Goal: Task Accomplishment & Management: Manage account settings

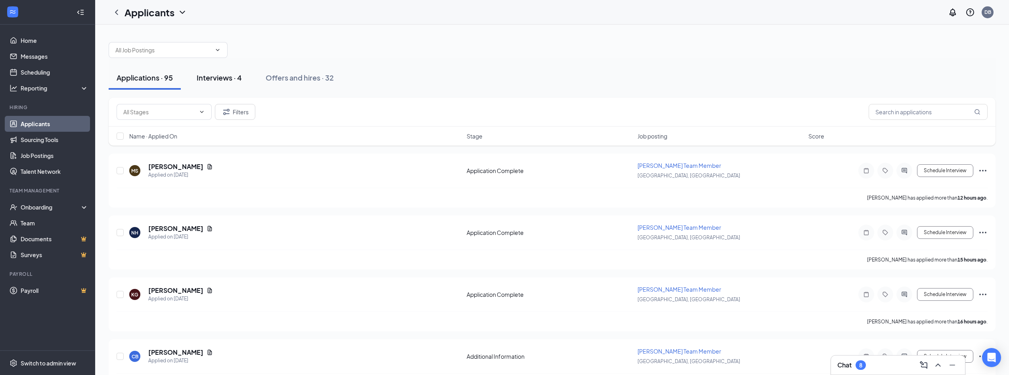
click at [237, 79] on div "Interviews · 4" at bounding box center [219, 78] width 45 height 10
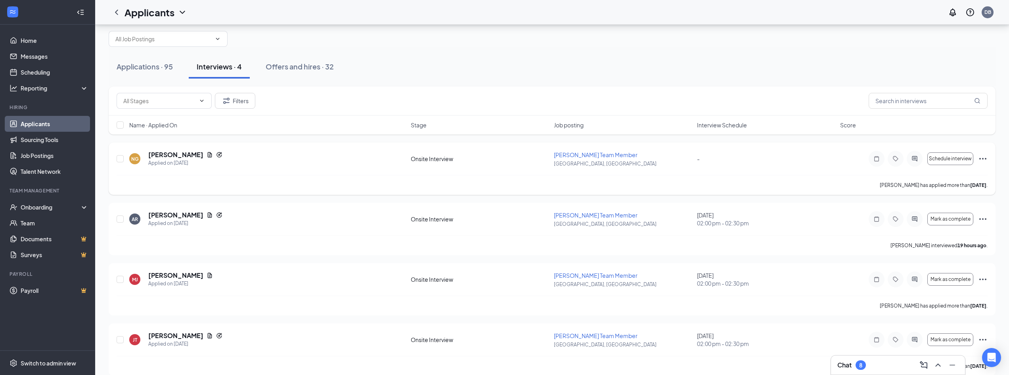
scroll to position [21, 0]
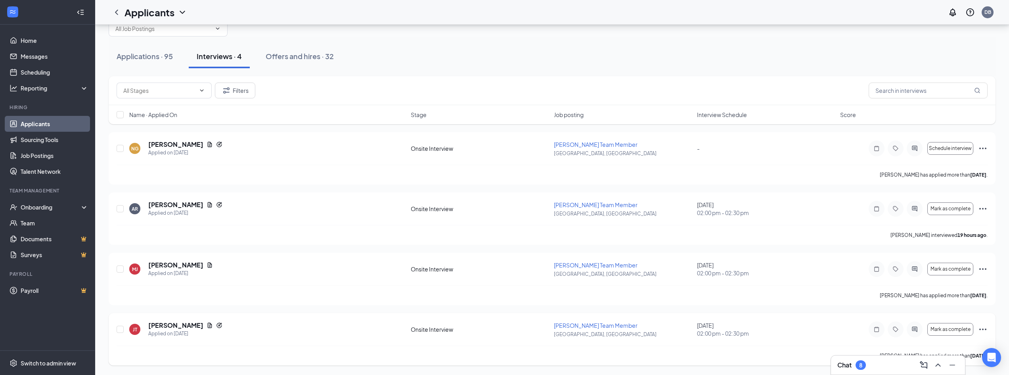
click at [232, 328] on div "[PERSON_NAME] Applied on [DATE]" at bounding box center [267, 329] width 277 height 17
click at [564, 326] on span "[PERSON_NAME] Team Member" at bounding box center [596, 325] width 84 height 7
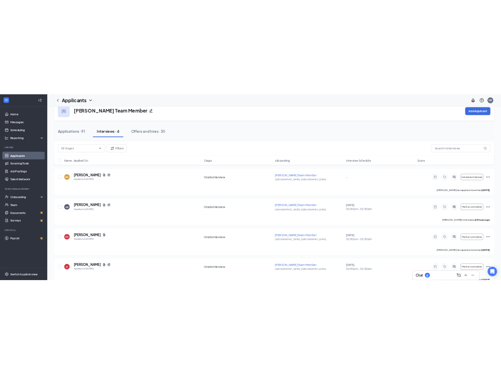
scroll to position [38, 0]
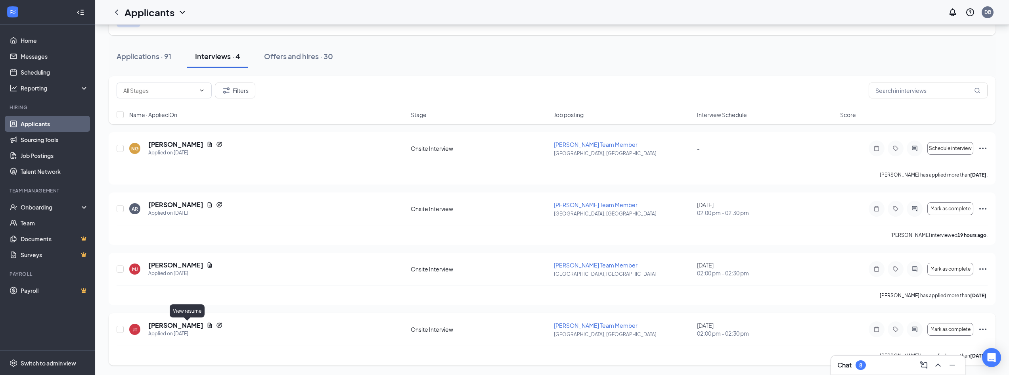
click at [207, 326] on icon "Document" at bounding box center [210, 325] width 6 height 6
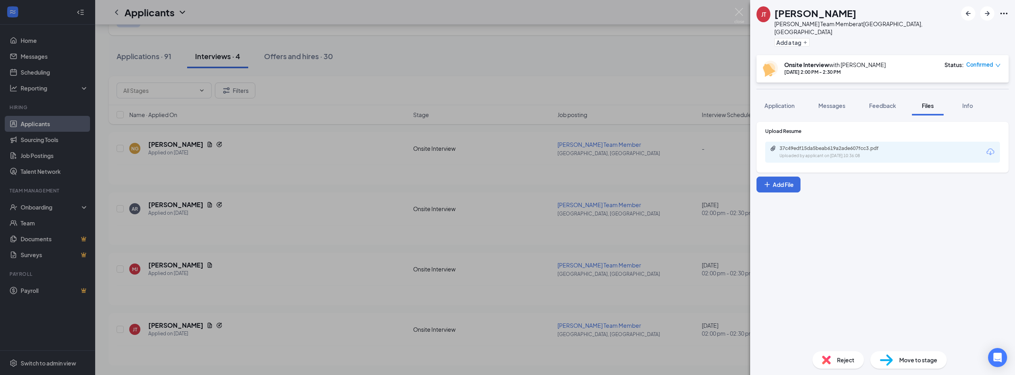
click at [920, 142] on div "37c49edf15da5beab619a2ade607fcc3.pdf Uploaded by applicant on [DATE] 10:36:08" at bounding box center [882, 152] width 235 height 21
click at [987, 148] on icon "Download" at bounding box center [991, 151] width 8 height 7
click at [648, 75] on div "[PERSON_NAME] [PERSON_NAME] Team Member at [GEOGRAPHIC_DATA], [GEOGRAPHIC_DATA]…" at bounding box center [507, 187] width 1015 height 375
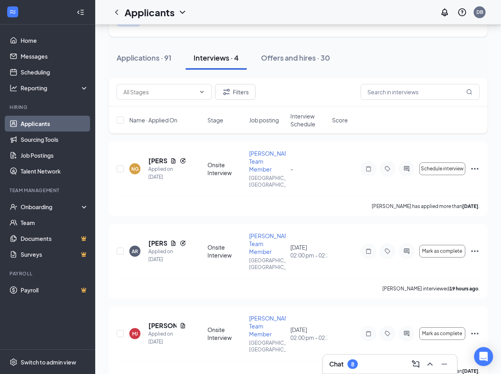
scroll to position [29, 0]
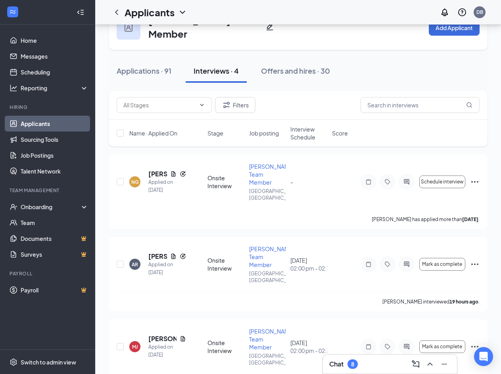
click at [220, 69] on div "Interviews · 4" at bounding box center [216, 71] width 45 height 10
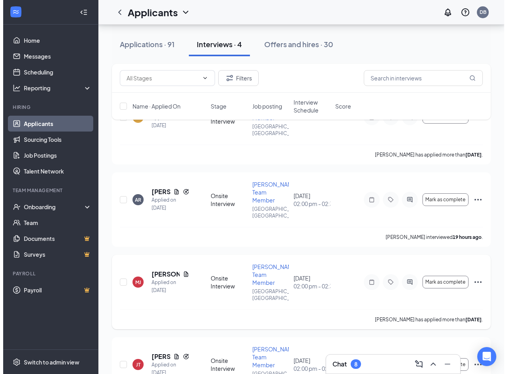
scroll to position [104, 0]
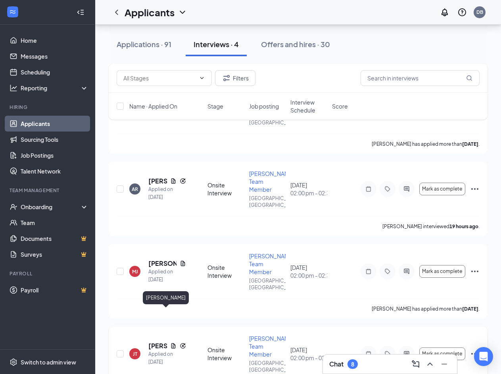
click at [153, 342] on h5 "[PERSON_NAME]" at bounding box center [157, 346] width 19 height 9
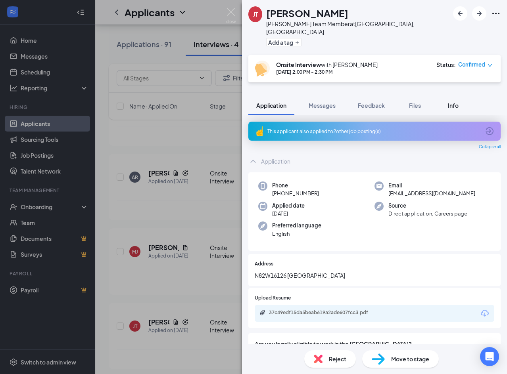
click at [451, 102] on span "Info" at bounding box center [453, 105] width 11 height 7
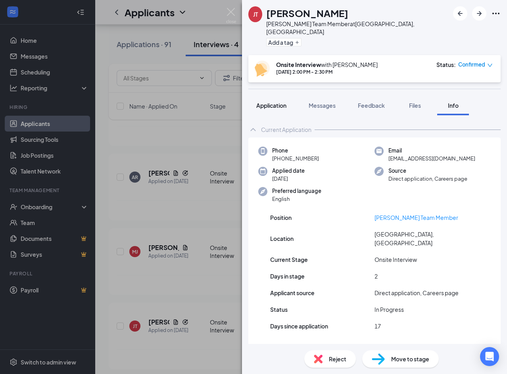
click at [282, 102] on span "Application" at bounding box center [271, 105] width 30 height 7
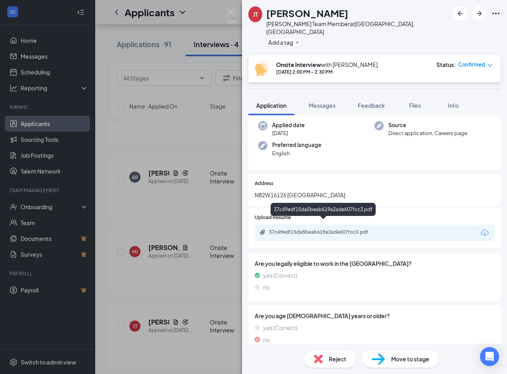
scroll to position [81, 0]
click at [368, 229] on div "37c49edf15da5beab619a2ade607fcc3.pdf" at bounding box center [324, 232] width 111 height 6
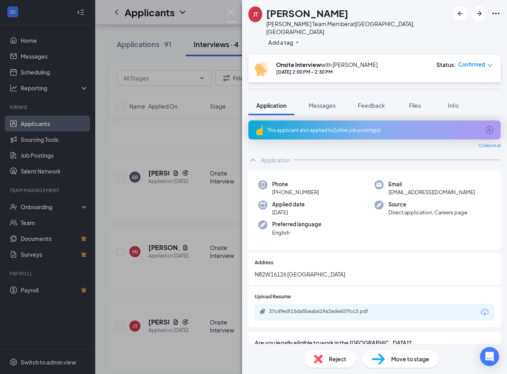
scroll to position [0, 0]
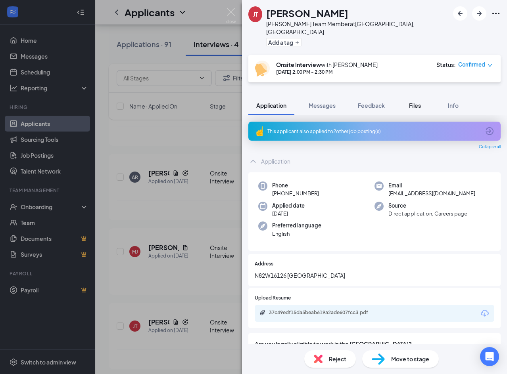
click at [420, 102] on span "Files" at bounding box center [415, 105] width 12 height 7
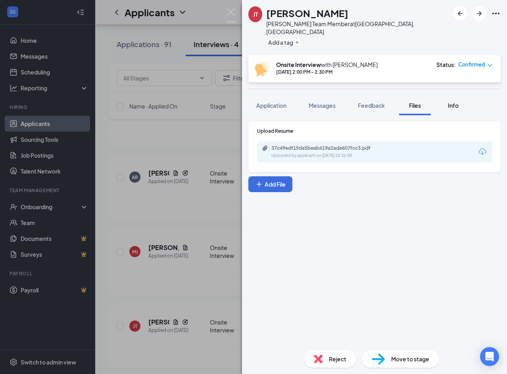
click at [446, 102] on div "Info" at bounding box center [453, 106] width 16 height 8
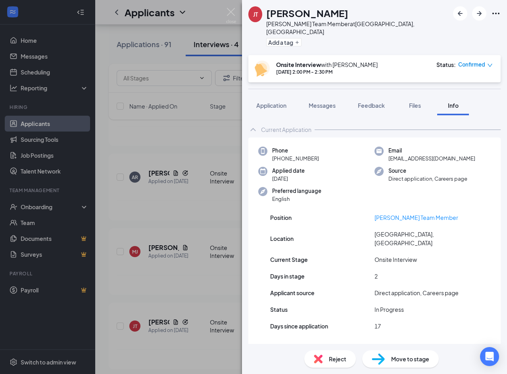
click at [205, 132] on div "[PERSON_NAME] [PERSON_NAME] Team Member at [GEOGRAPHIC_DATA], [GEOGRAPHIC_DATA]…" at bounding box center [253, 187] width 507 height 374
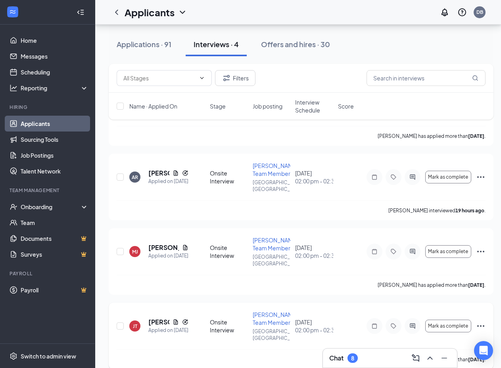
click at [480, 323] on icon "Ellipses" at bounding box center [481, 327] width 10 height 10
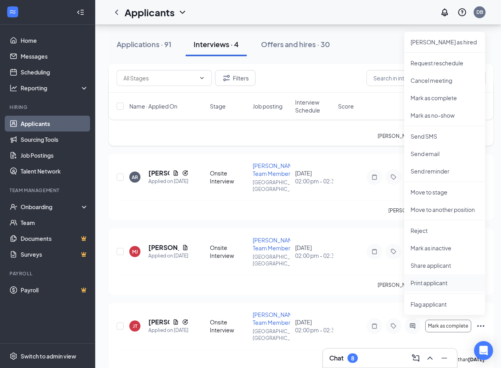
click at [439, 280] on p "Print applicant" at bounding box center [444, 283] width 68 height 8
